Goal: Information Seeking & Learning: Understand process/instructions

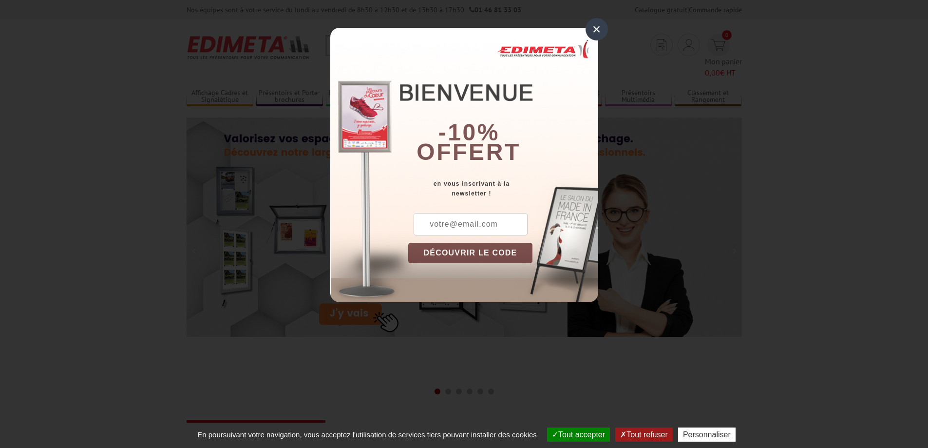
click at [602, 33] on div "×" at bounding box center [597, 29] width 22 height 22
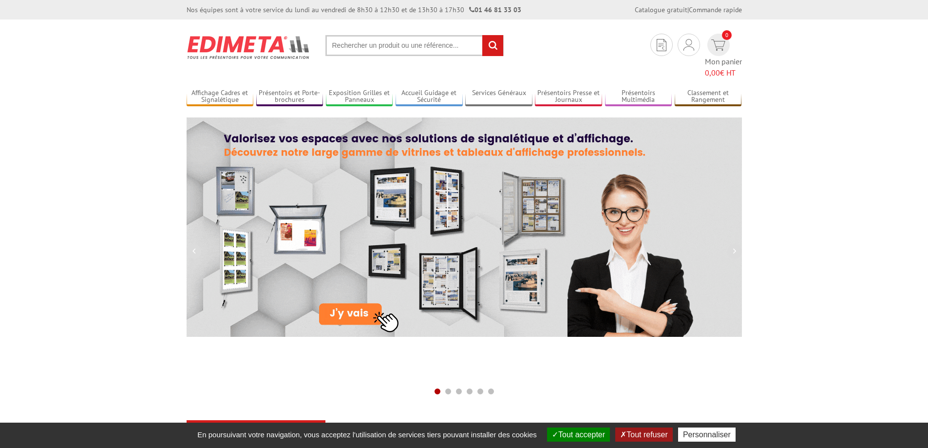
click at [405, 47] on input "text" at bounding box center [414, 45] width 178 height 21
type input "notice"
click at [482, 35] on input "rechercher" at bounding box center [492, 45] width 21 height 21
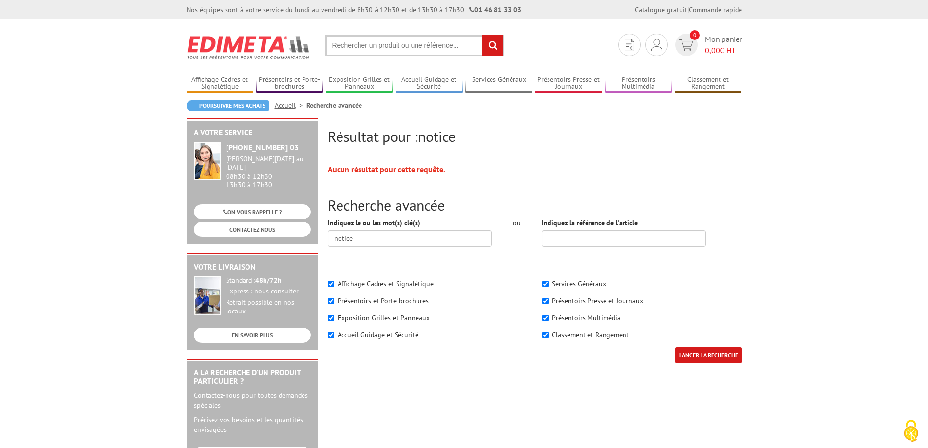
click at [385, 298] on label "Présentoirs et Porte-brochures" at bounding box center [383, 300] width 91 height 9
click at [334, 298] on input"] "Présentoirs et Porte-brochures" at bounding box center [331, 301] width 6 height 6
checkbox input"] "true"
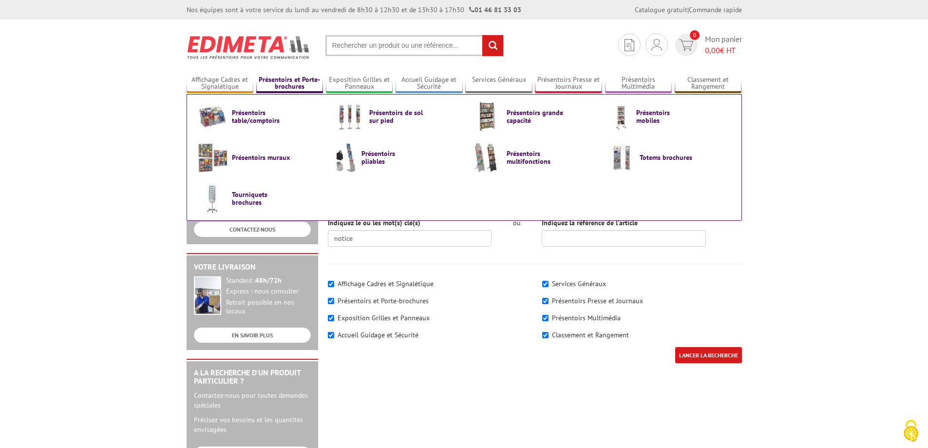
click at [287, 84] on link "Présentoirs et Porte-brochures" at bounding box center [289, 84] width 67 height 16
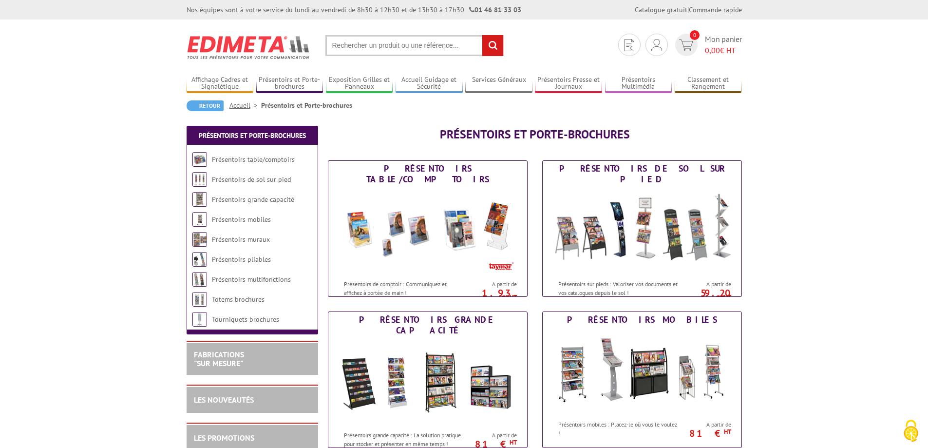
click at [396, 46] on input "text" at bounding box center [414, 45] width 178 height 21
type input "présentoir visual displays noir 3 cadres"
click at [482, 35] on input "rechercher" at bounding box center [492, 45] width 21 height 21
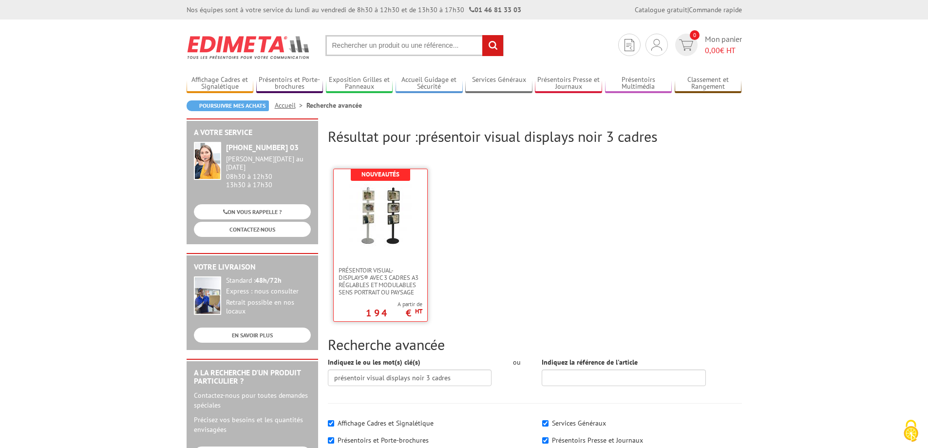
click at [384, 236] on img at bounding box center [380, 215] width 63 height 63
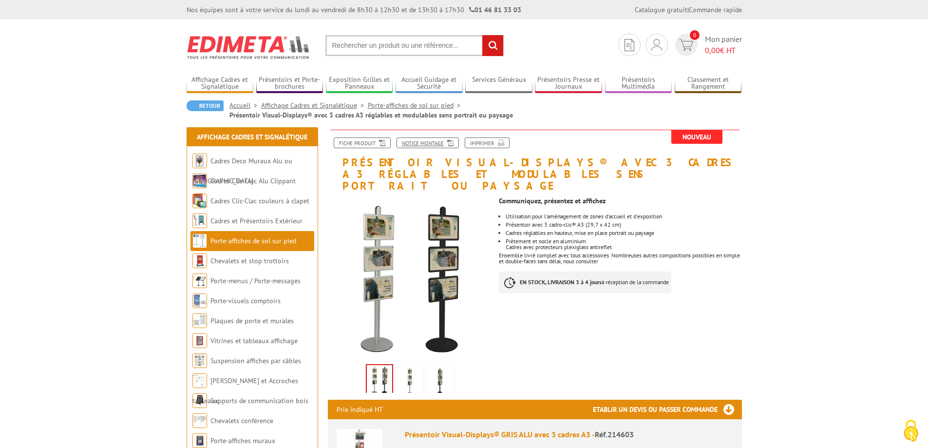
click at [424, 141] on link "Notice Montage" at bounding box center [428, 142] width 62 height 11
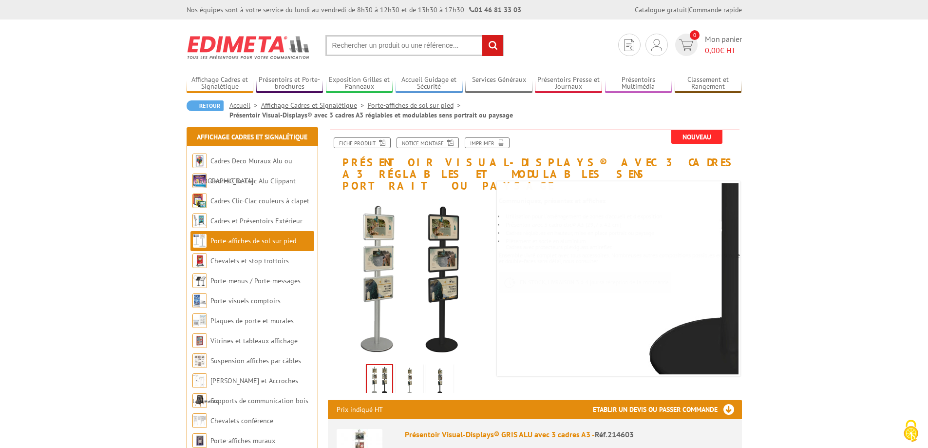
click at [442, 372] on img at bounding box center [439, 381] width 23 height 30
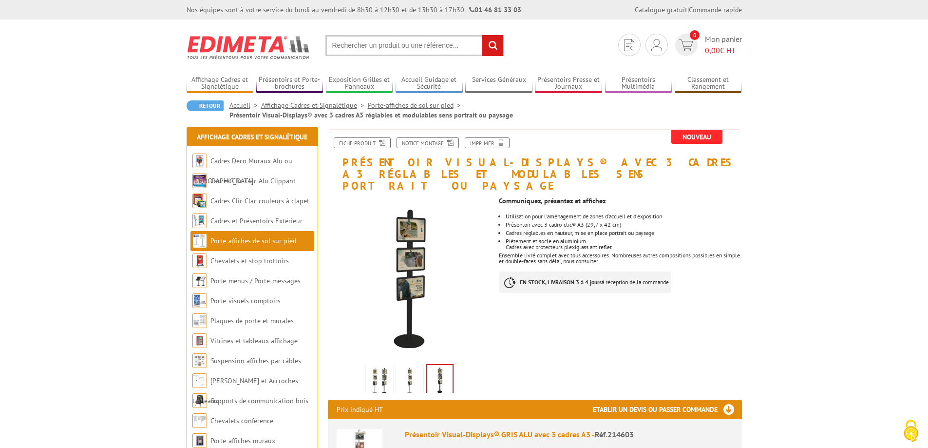
click at [441, 143] on link "Notice Montage" at bounding box center [428, 142] width 62 height 11
